Goal: Task Accomplishment & Management: Complete application form

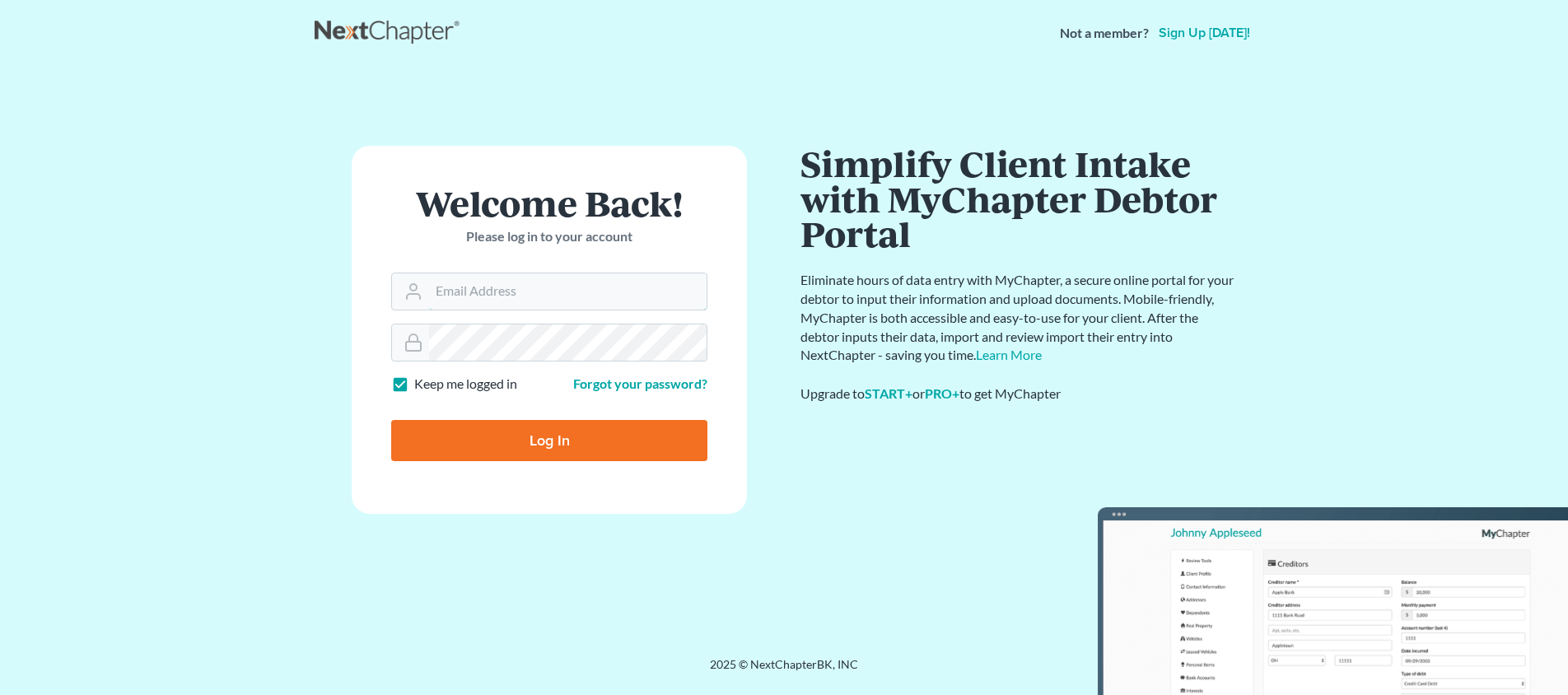
type input "teresa@mcbridelaw.net"
click at [550, 439] on input "Log In" at bounding box center [549, 441] width 316 height 41
type input "Thinking..."
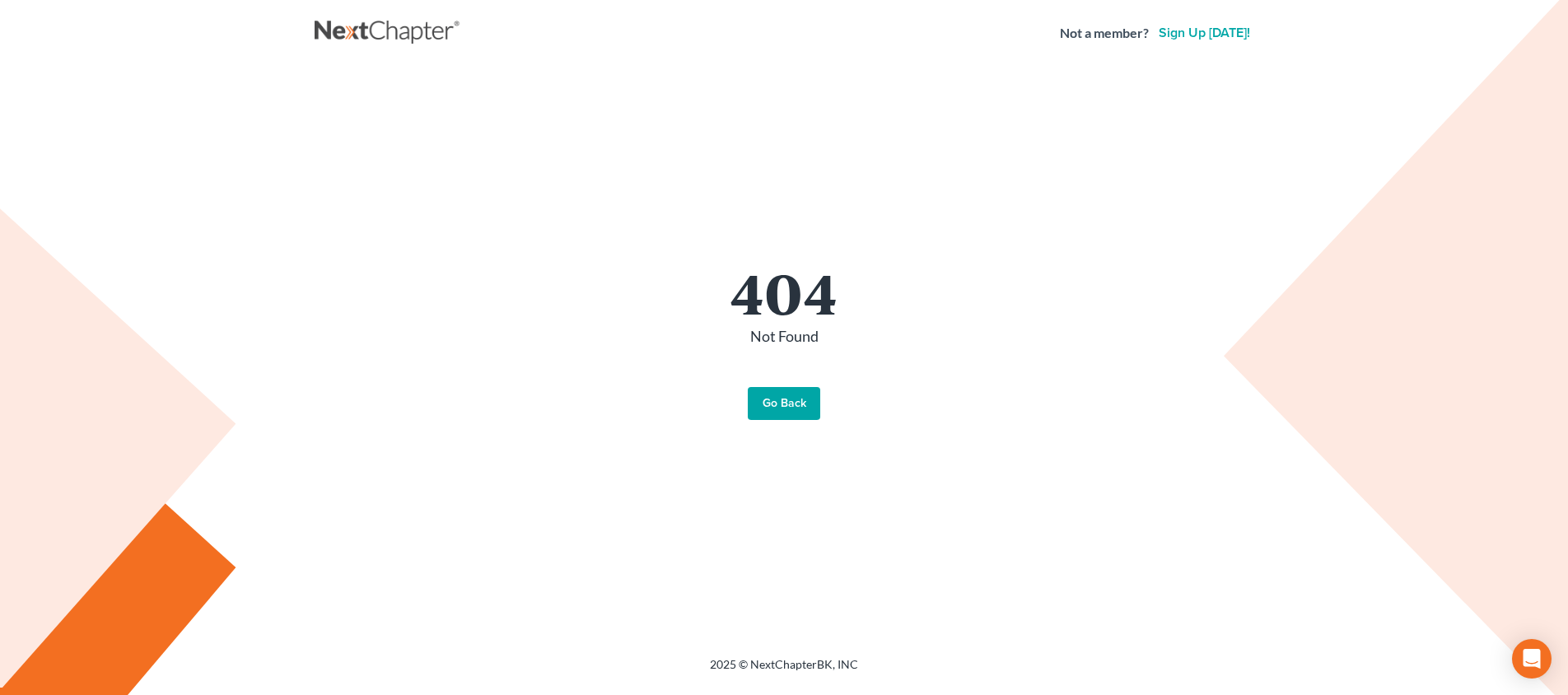
click at [759, 402] on link "Go Back" at bounding box center [784, 404] width 72 height 33
